Goal: Information Seeking & Learning: Learn about a topic

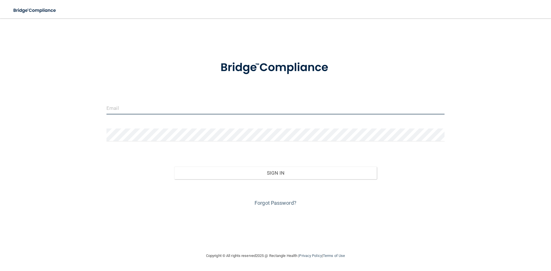
click at [168, 107] on input "email" at bounding box center [275, 108] width 338 height 13
type input "[EMAIL_ADDRESS][DOMAIN_NAME]"
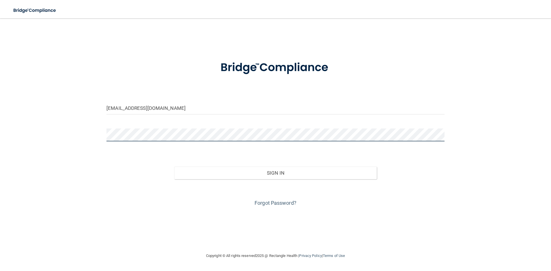
click at [174, 167] on button "Sign In" at bounding box center [275, 173] width 203 height 13
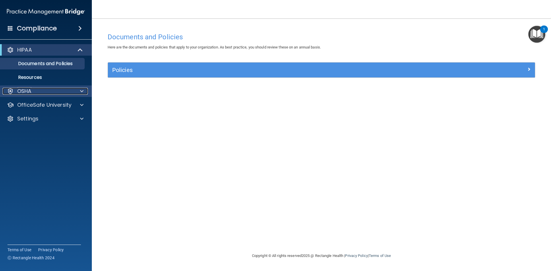
click at [35, 90] on div "OSHA" at bounding box center [38, 91] width 71 height 7
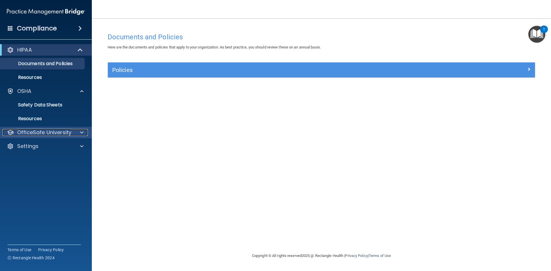
click at [42, 131] on p "OfficeSafe University" at bounding box center [44, 132] width 54 height 7
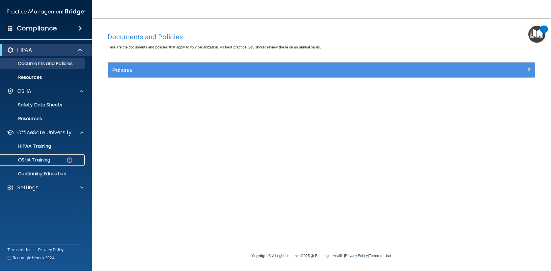
click at [45, 159] on p "OSHA Training" at bounding box center [27, 160] width 46 height 6
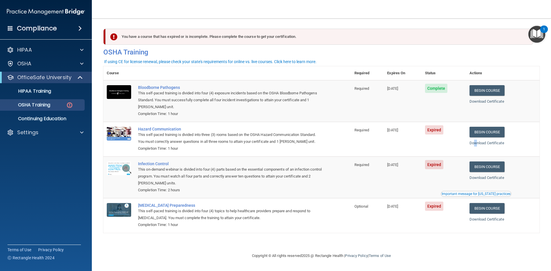
click at [480, 139] on td "Begin Course Download Certificate" at bounding box center [502, 139] width 73 height 35
click at [475, 132] on link "Begin Course" at bounding box center [486, 132] width 35 height 11
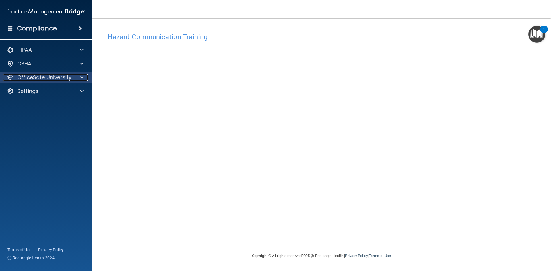
click at [54, 79] on p "OfficeSafe University" at bounding box center [44, 77] width 54 height 7
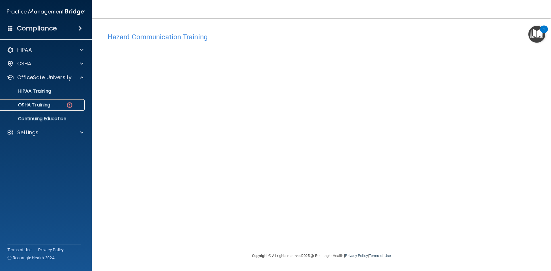
click at [50, 102] on p "OSHA Training" at bounding box center [27, 105] width 46 height 6
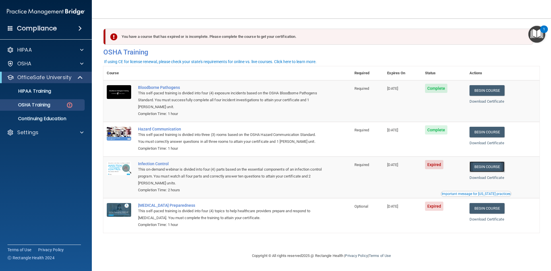
click at [486, 168] on link "Begin Course" at bounding box center [486, 167] width 35 height 11
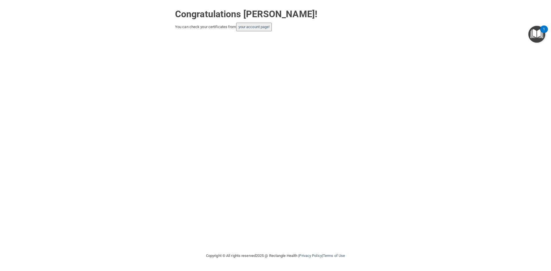
click at [257, 30] on button "your account page!" at bounding box center [254, 27] width 36 height 9
click at [257, 28] on link "your account page!" at bounding box center [253, 27] width 31 height 4
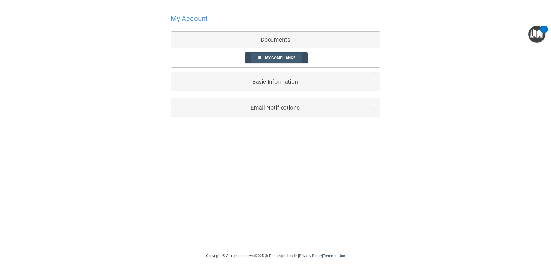
click at [279, 54] on link "My Compliance" at bounding box center [276, 57] width 63 height 11
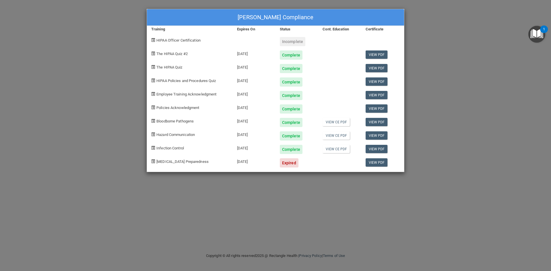
click at [130, 82] on div "Renee Huber's Compliance Training Expires On Status Cont. Education Certificate…" at bounding box center [275, 135] width 551 height 271
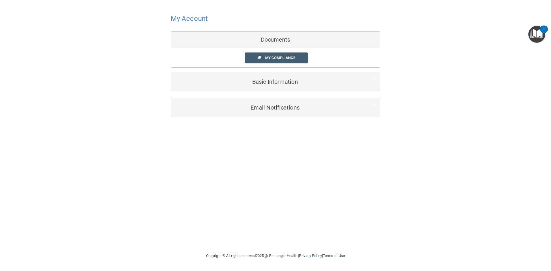
click at [195, 19] on h4 "My Account" at bounding box center [189, 18] width 37 height 7
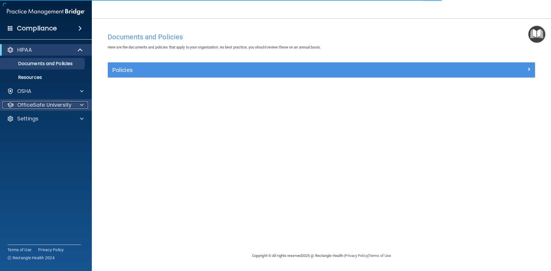
click at [45, 104] on p "OfficeSafe University" at bounding box center [44, 105] width 54 height 7
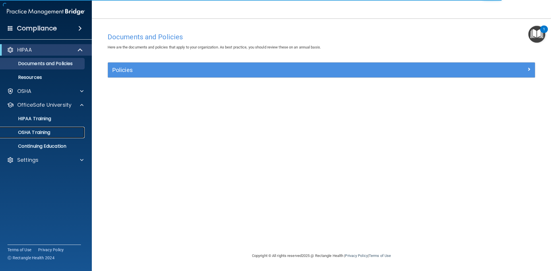
click at [54, 137] on link "OSHA Training" at bounding box center [39, 132] width 90 height 11
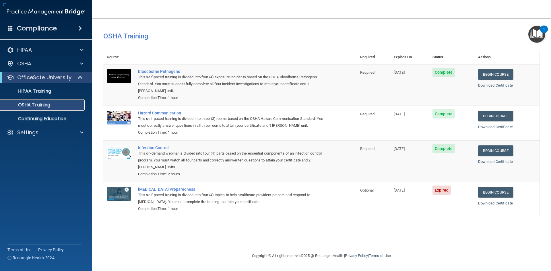
click at [46, 103] on p "OSHA Training" at bounding box center [27, 105] width 46 height 6
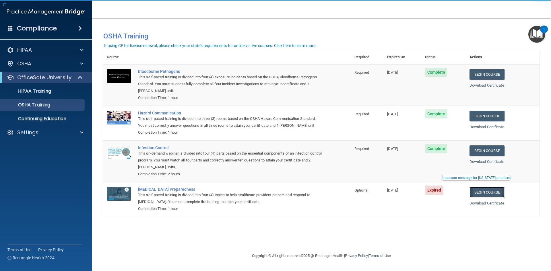
click at [480, 193] on link "Begin Course" at bounding box center [486, 192] width 35 height 11
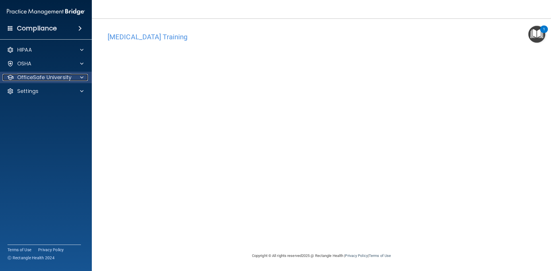
click at [77, 79] on div at bounding box center [81, 77] width 14 height 7
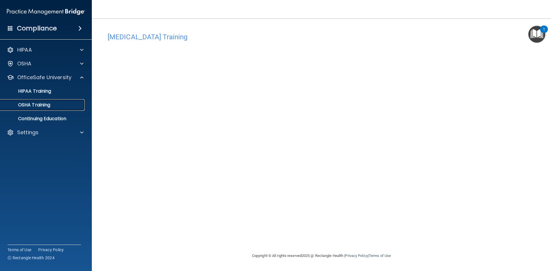
click at [60, 100] on link "OSHA Training" at bounding box center [39, 104] width 90 height 11
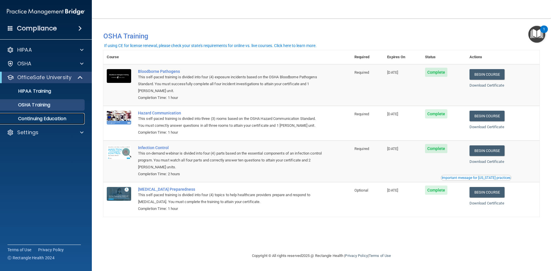
click at [42, 122] on link "Continuing Education" at bounding box center [39, 118] width 90 height 11
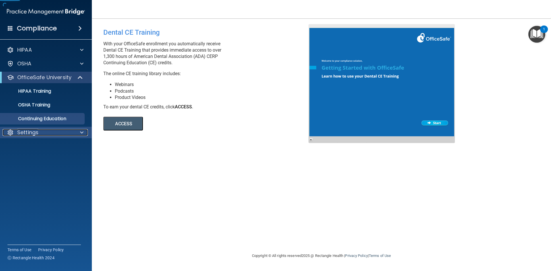
click at [41, 134] on div "Settings" at bounding box center [38, 132] width 71 height 7
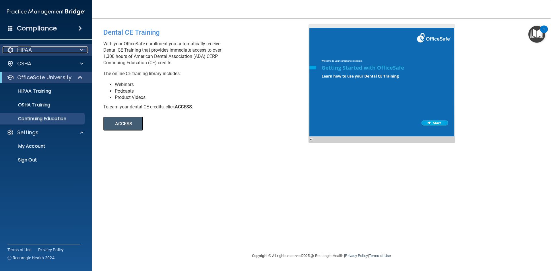
click at [28, 52] on p "HIPAA" at bounding box center [24, 49] width 15 height 7
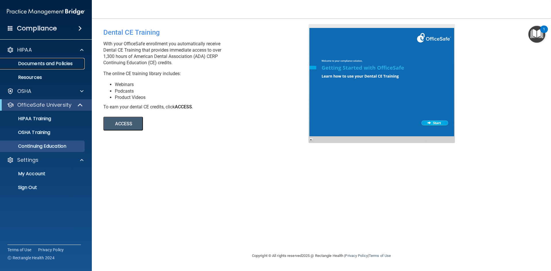
click at [46, 65] on p "Documents and Policies" at bounding box center [43, 64] width 78 height 6
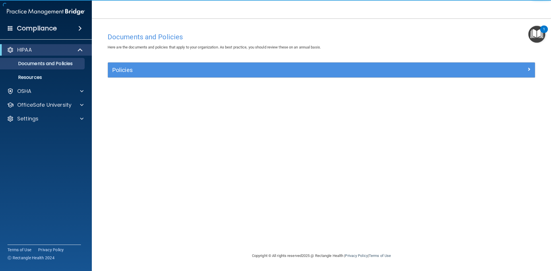
drag, startPoint x: 446, startPoint y: 59, endPoint x: 449, endPoint y: 70, distance: 11.1
click at [448, 67] on div "Documents and Policies Here are the documents and policies that apply to your o…" at bounding box center [321, 141] width 436 height 223
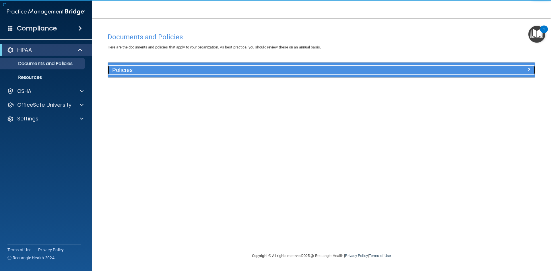
click at [449, 71] on div at bounding box center [481, 68] width 107 height 7
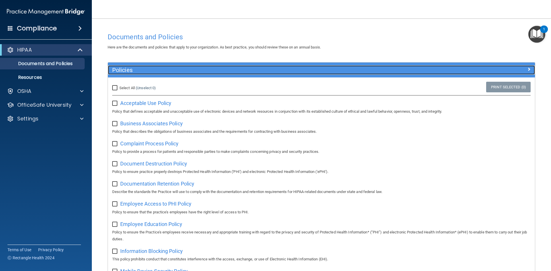
scroll to position [115, 0]
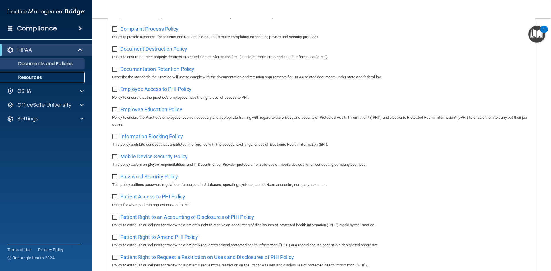
click at [47, 77] on p "Resources" at bounding box center [43, 78] width 78 height 6
